Goal: Information Seeking & Learning: Find specific fact

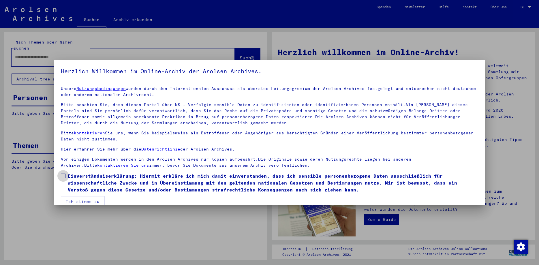
click at [63, 176] on span at bounding box center [63, 176] width 5 height 5
click at [75, 197] on button "Ich stimme zu" at bounding box center [83, 201] width 44 height 11
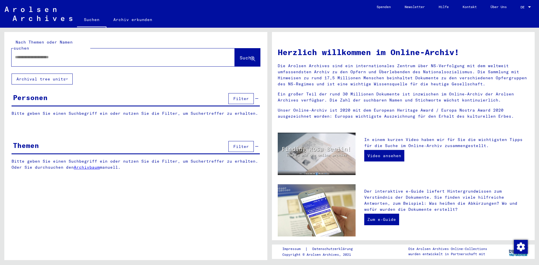
click at [30, 54] on input "text" at bounding box center [116, 57] width 203 height 6
click at [240, 55] on span "Suche" at bounding box center [247, 58] width 14 height 6
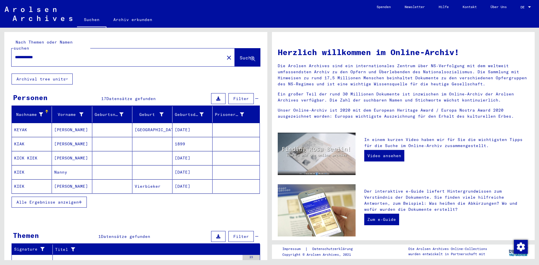
click at [48, 197] on button "Alle Ergebnisse anzeigen" at bounding box center [49, 202] width 75 height 11
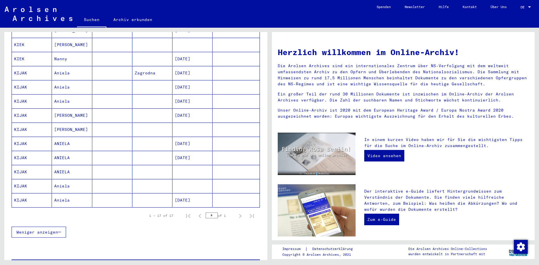
scroll to position [214, 0]
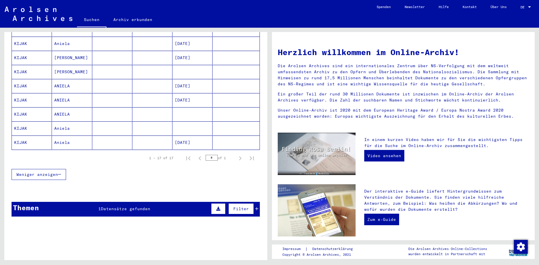
click at [149, 206] on span "Datensätze gefunden" at bounding box center [125, 208] width 49 height 5
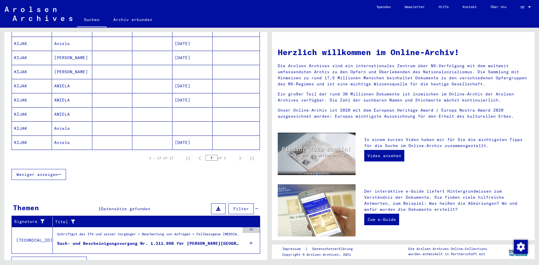
click at [210, 241] on div "Such- und Bescheinigungsvorgang Nr. 1.211.998 für KIJAK, ANIELA geboren 14.03.1…" at bounding box center [148, 244] width 183 height 6
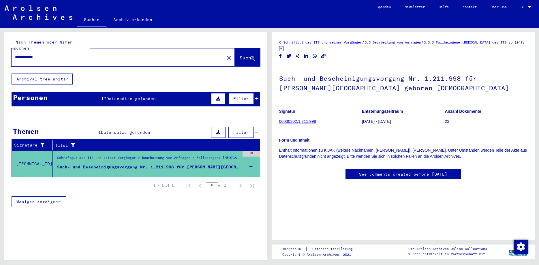
click at [30, 54] on input "**********" at bounding box center [118, 57] width 206 height 6
type input "**********"
click at [240, 55] on span "Suche" at bounding box center [247, 58] width 14 height 6
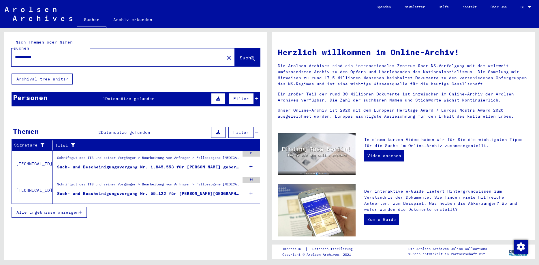
click at [138, 96] on span "Datensätze gefunden" at bounding box center [129, 98] width 49 height 5
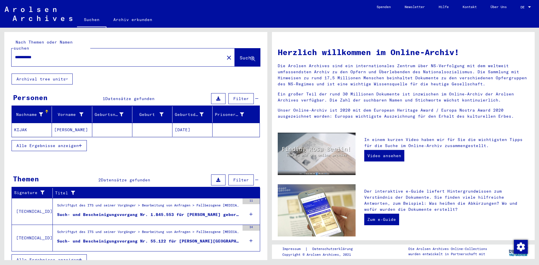
click at [27, 123] on mat-cell "KIJAK" at bounding box center [32, 130] width 40 height 14
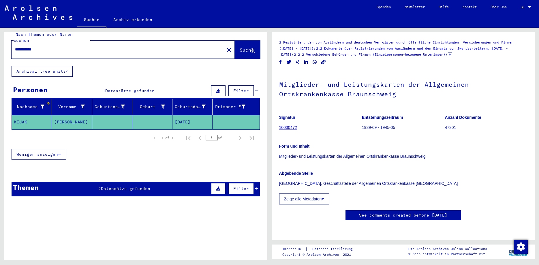
scroll to position [14, 0]
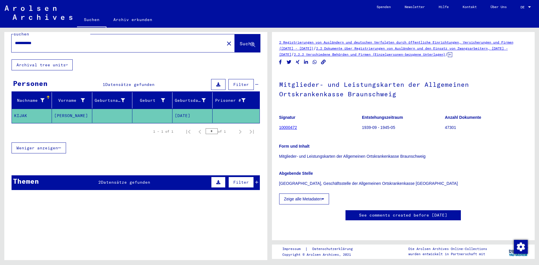
click at [129, 180] on div "2 Datensätze gefunden" at bounding box center [124, 183] width 52 height 6
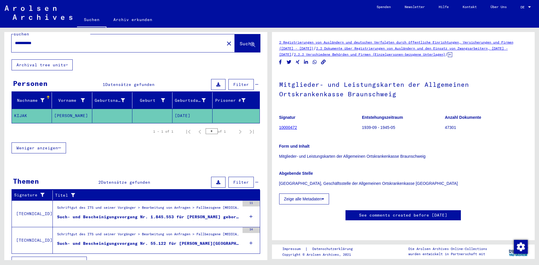
click at [198, 214] on div "Such- und Bescheinigungsvorgang Nr. 1.845.553 für KLAPA, IRENA geboren 20.09.19…" at bounding box center [148, 217] width 183 height 6
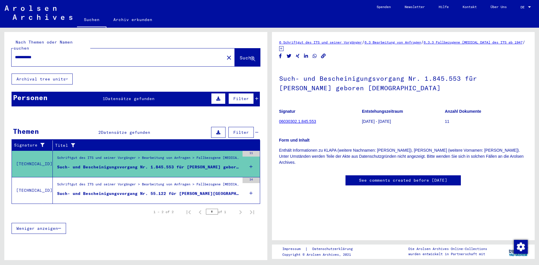
click at [197, 191] on div "Such- und Bescheinigungsvorgang Nr. 55.122 für KIJAK, HALINA geboren 28.03.1928…" at bounding box center [148, 194] width 183 height 6
